Goal: Transaction & Acquisition: Purchase product/service

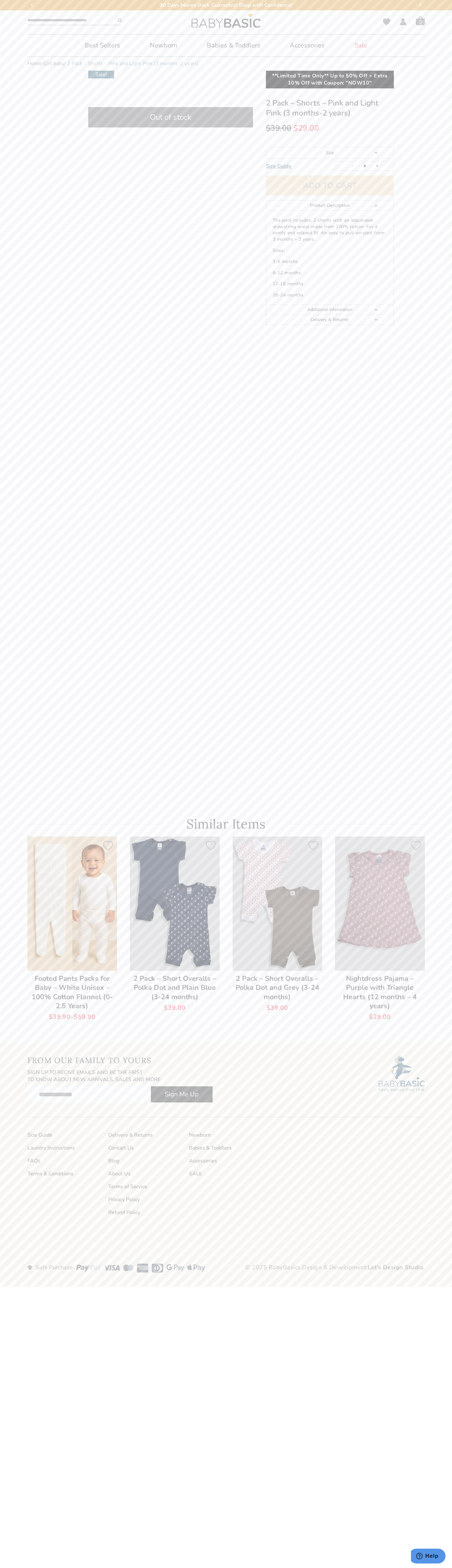
click at [278, 128] on bdi "$ 39.00" at bounding box center [278, 128] width 25 height 10
click at [365, 166] on input "*" at bounding box center [365, 166] width 13 height 9
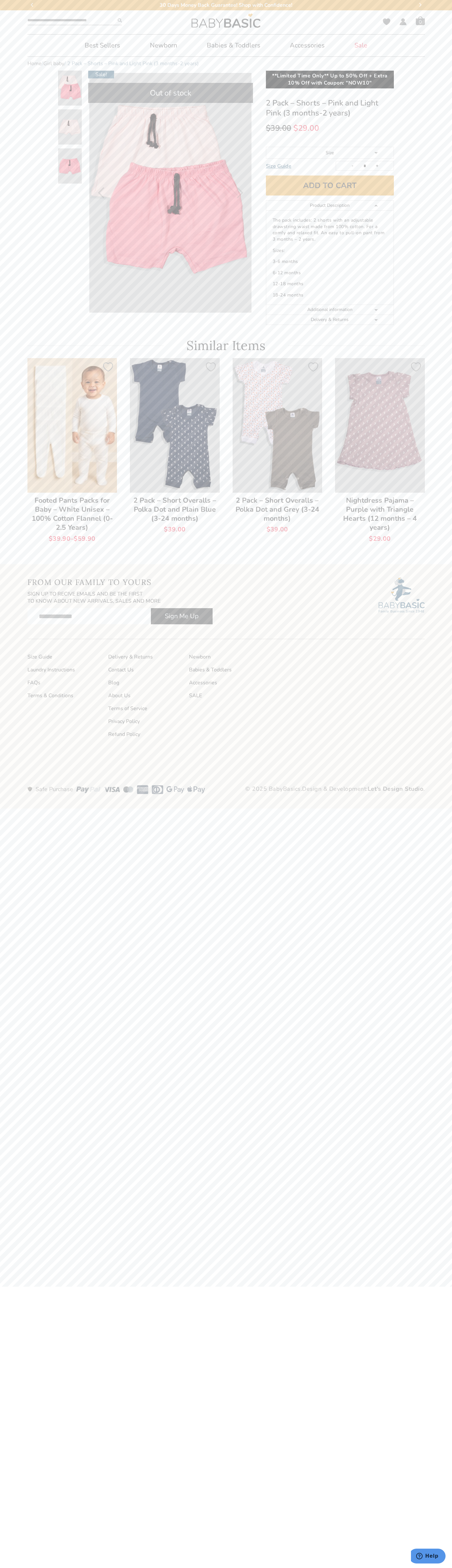
click at [330, 310] on link "Additional information" at bounding box center [330, 310] width 128 height 10
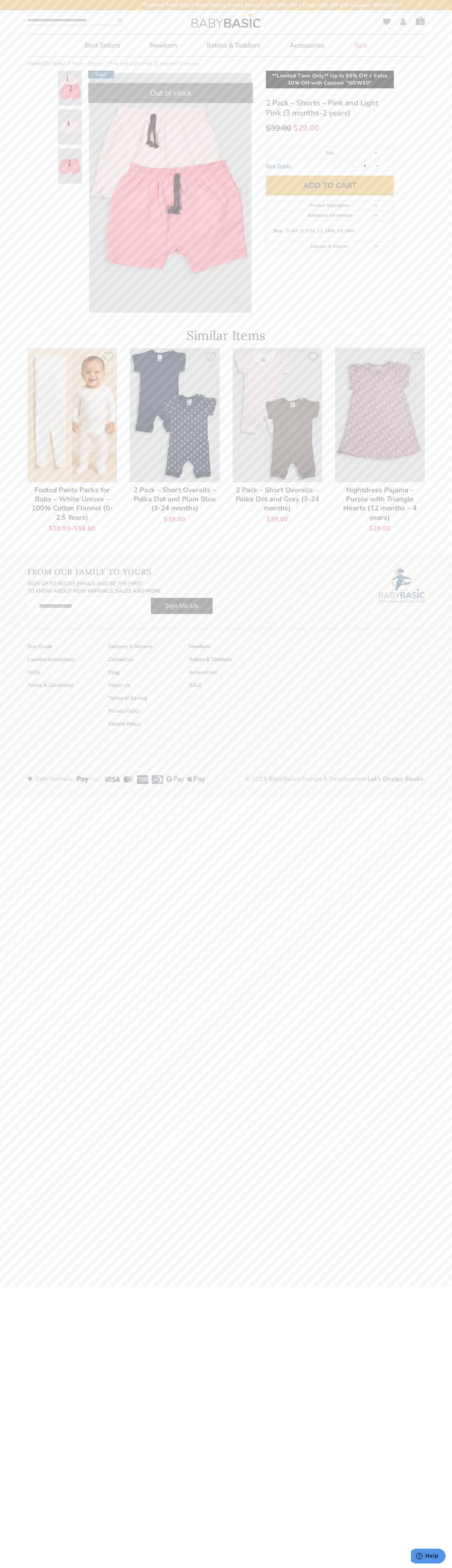
click at [330, 206] on link "Product Description" at bounding box center [330, 206] width 128 height 10
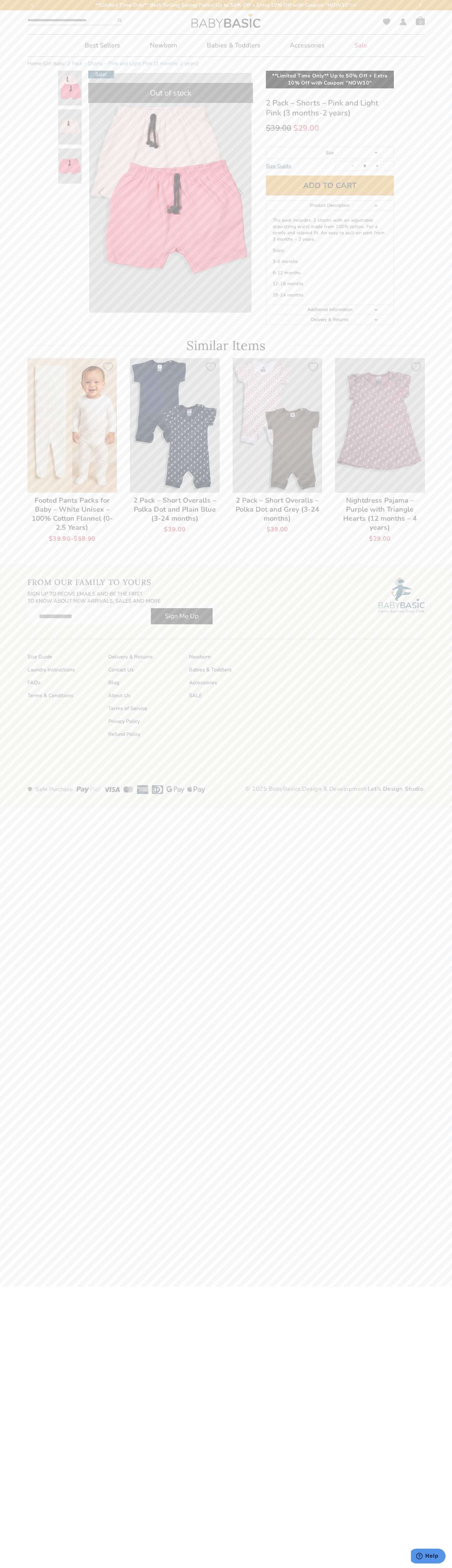
click at [330, 251] on p "Sizes:" at bounding box center [330, 251] width 115 height 7
click at [330, 186] on button "Add to cart" at bounding box center [330, 185] width 128 height 20
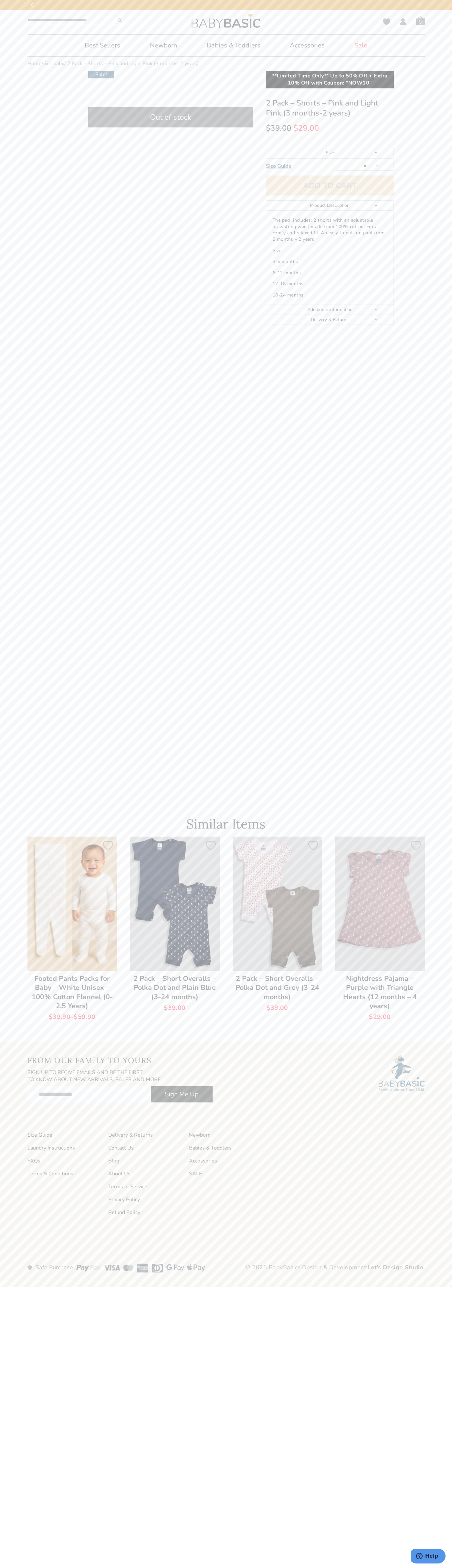
click at [420, 21] on span "Cart" at bounding box center [420, 21] width 9 height 9
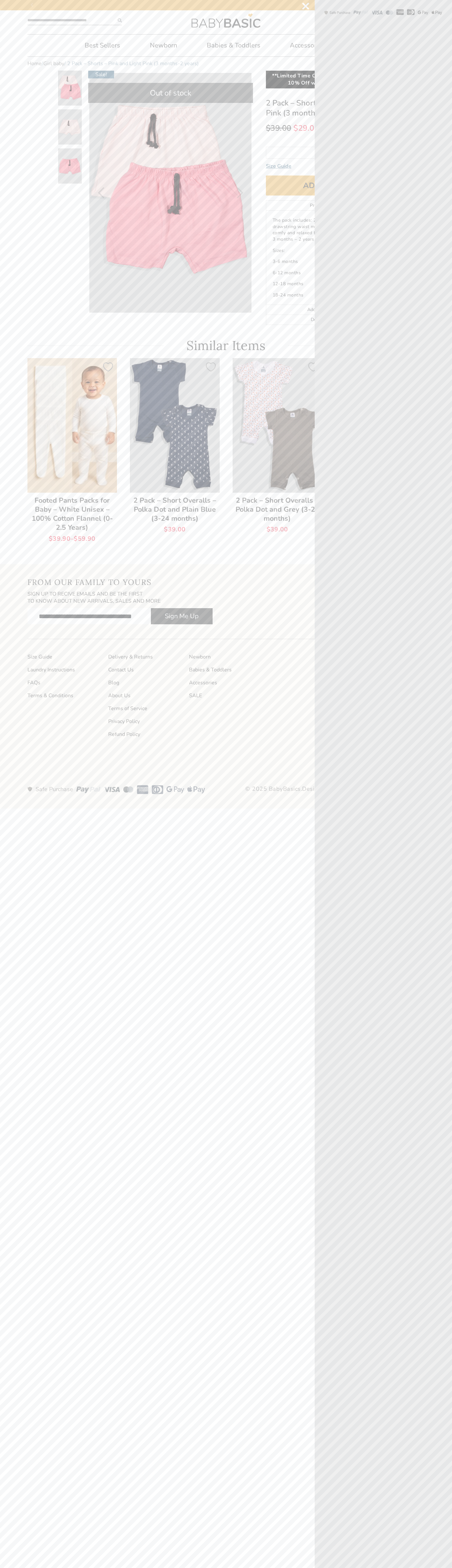
scroll to position [0, 12]
type input "**********"
click at [240, 192] on icon "Next" at bounding box center [240, 192] width 7 height 11
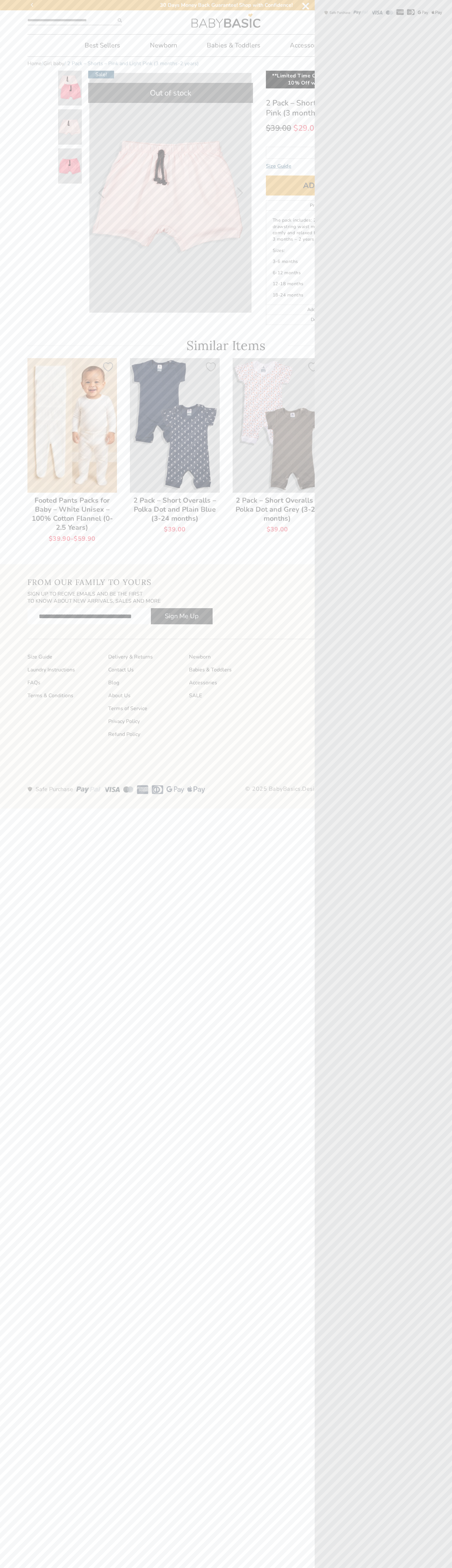
click at [240, 192] on icon "Next" at bounding box center [240, 192] width 7 height 11
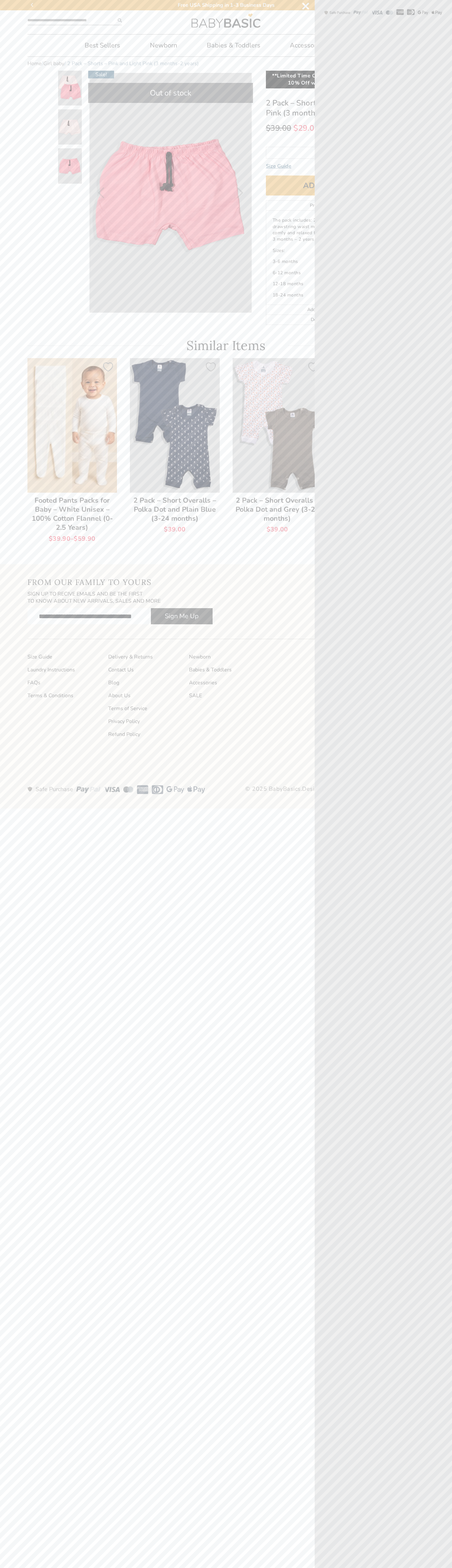
click at [240, 192] on icon "Next" at bounding box center [240, 192] width 7 height 11
